Goal: Transaction & Acquisition: Book appointment/travel/reservation

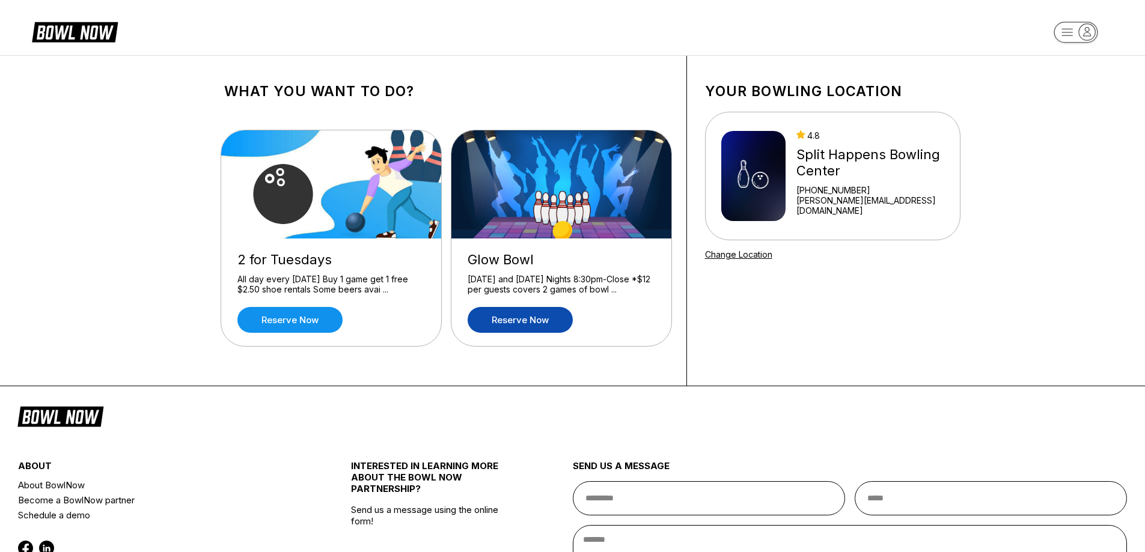
click at [526, 318] on link "Reserve now" at bounding box center [520, 320] width 105 height 26
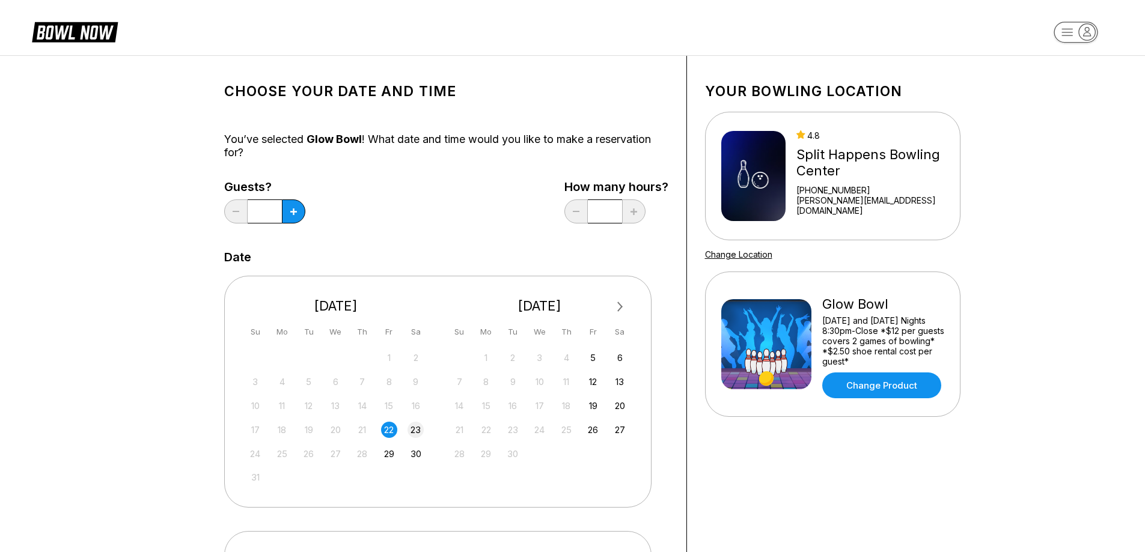
click at [417, 434] on div "23" at bounding box center [416, 430] width 16 height 16
click at [295, 216] on button at bounding box center [293, 212] width 23 height 24
type input "*"
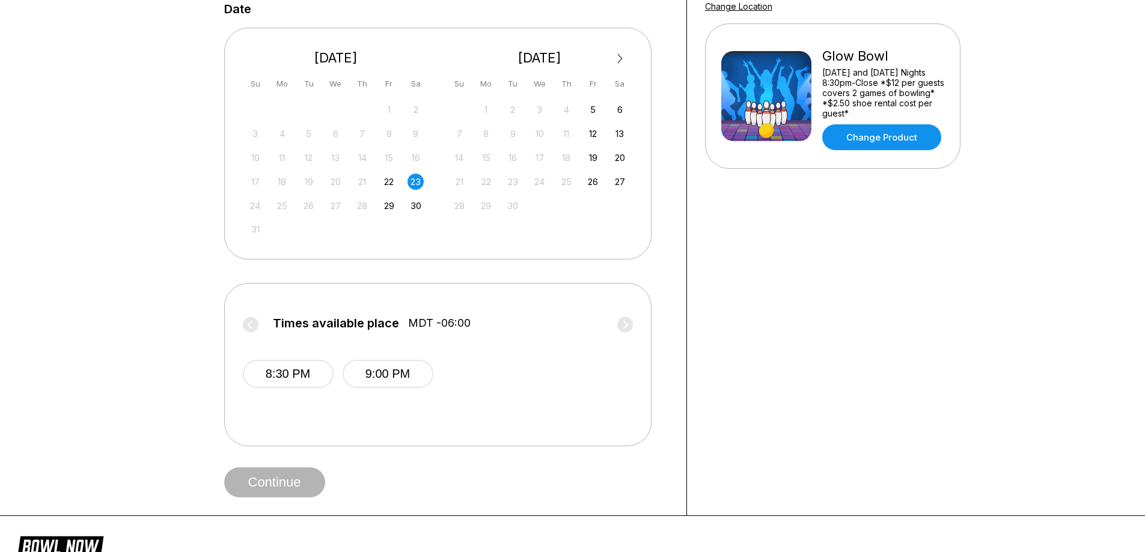
scroll to position [301, 0]
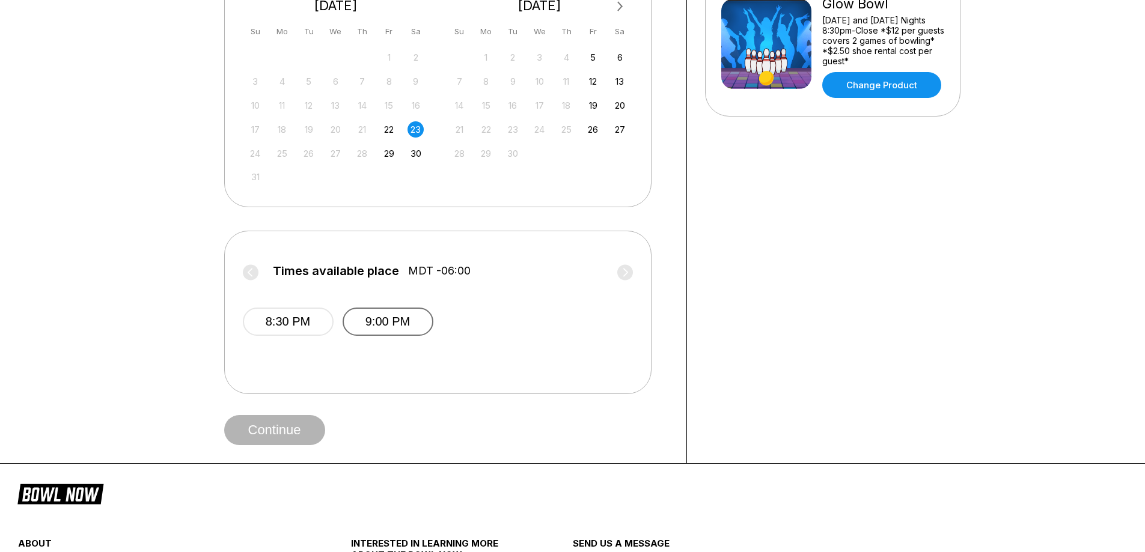
click at [413, 329] on button "9:00 PM" at bounding box center [388, 322] width 91 height 28
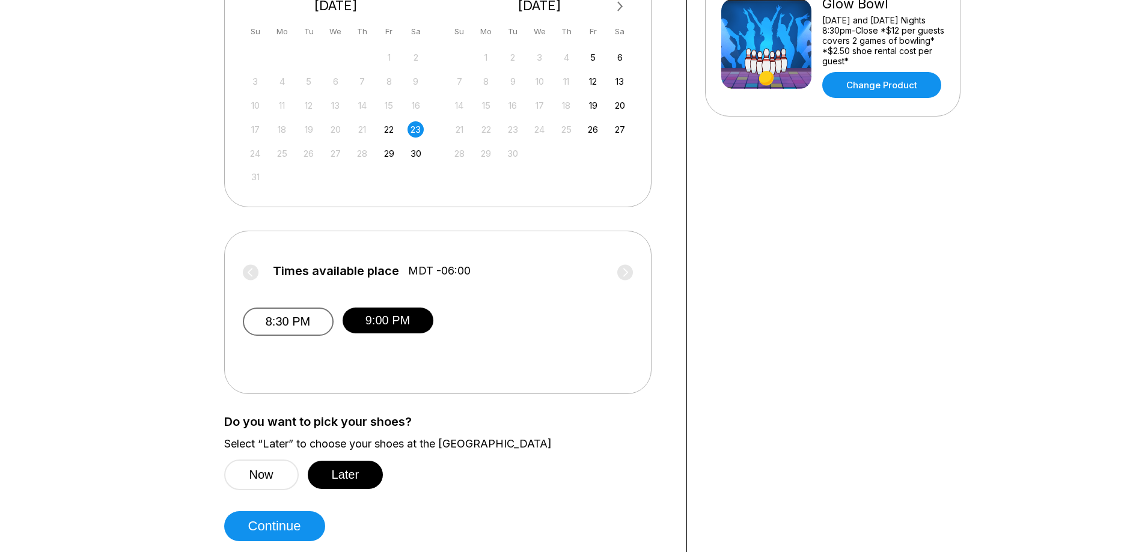
click at [296, 323] on button "8:30 PM" at bounding box center [288, 322] width 91 height 28
click at [386, 322] on button "9:00 PM" at bounding box center [388, 322] width 91 height 28
click at [268, 311] on button "8:30 PM" at bounding box center [288, 322] width 91 height 28
click at [375, 317] on button "9:00 PM" at bounding box center [388, 322] width 91 height 28
click at [273, 314] on button "8:30 PM" at bounding box center [288, 322] width 91 height 28
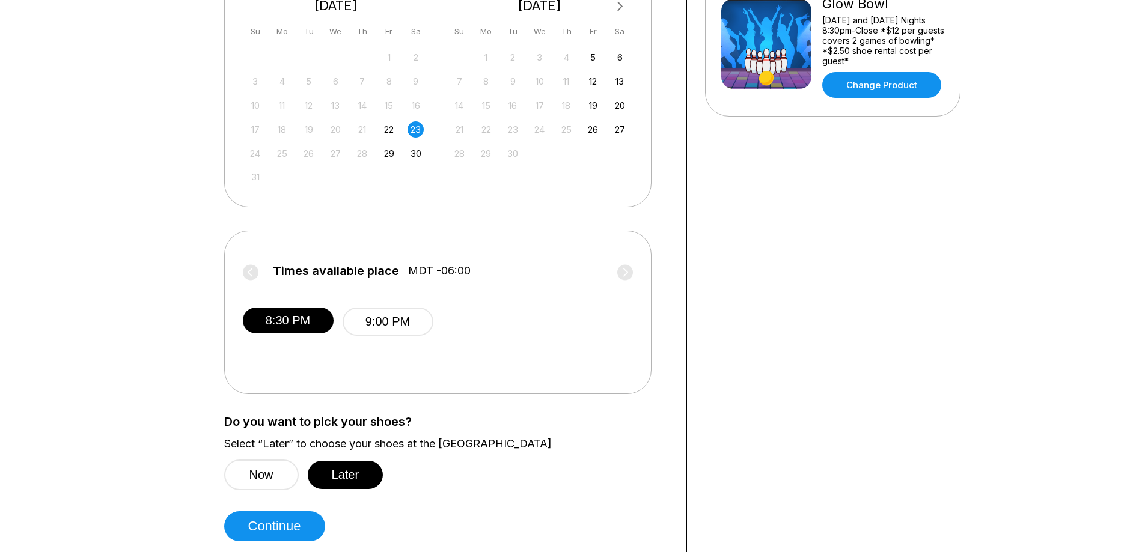
scroll to position [0, 0]
